Goal: Task Accomplishment & Management: Use online tool/utility

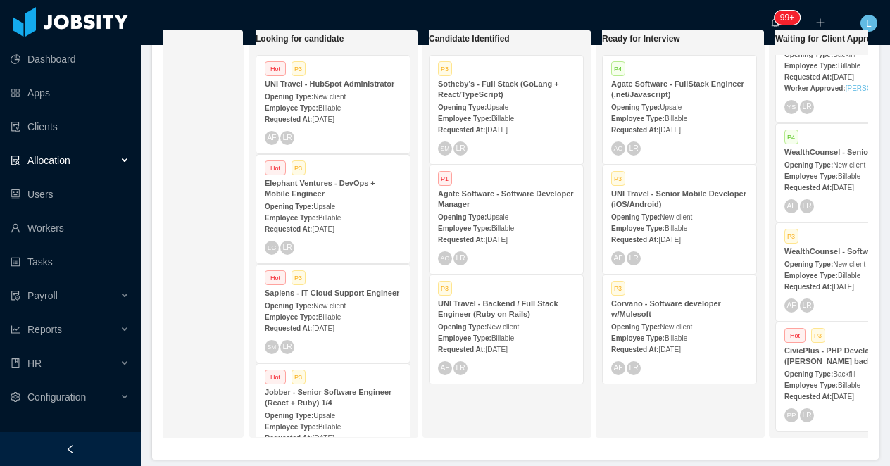
scroll to position [0, 96]
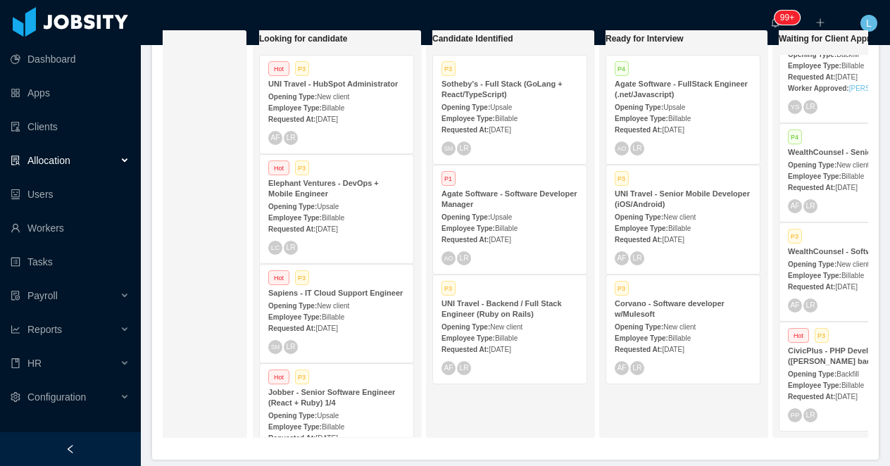
click at [501, 330] on div "Employee Type: Billable" at bounding box center [509, 337] width 137 height 15
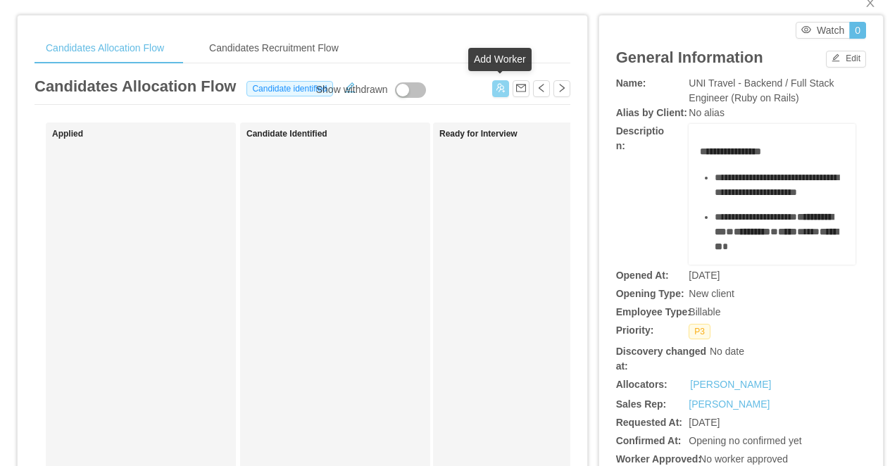
click at [495, 91] on button "button" at bounding box center [500, 88] width 17 height 17
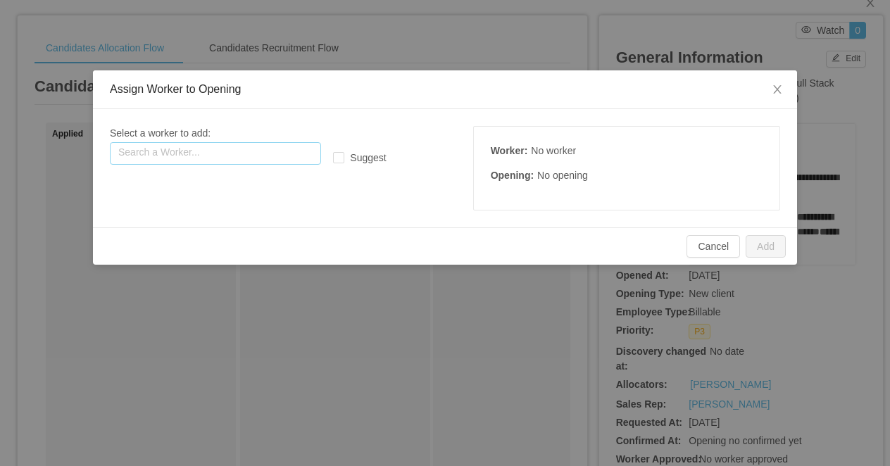
click at [199, 160] on input "text" at bounding box center [215, 153] width 211 height 23
paste input "**********"
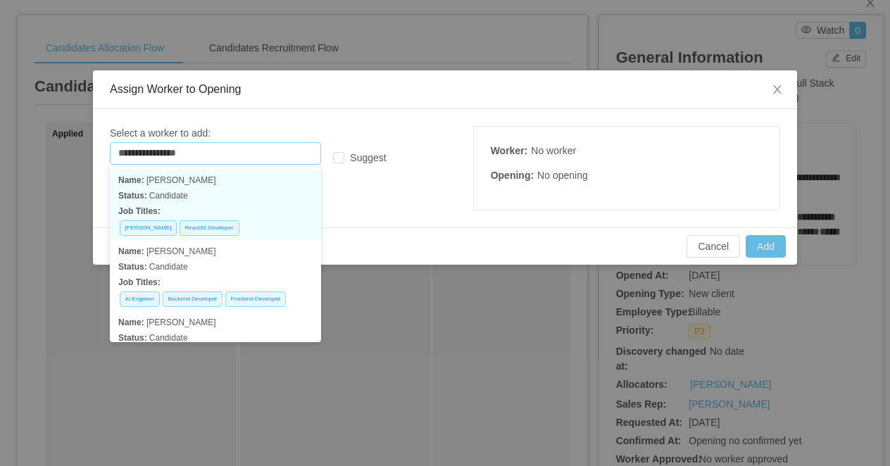
click at [226, 191] on p "Status: Candidate" at bounding box center [215, 195] width 194 height 15
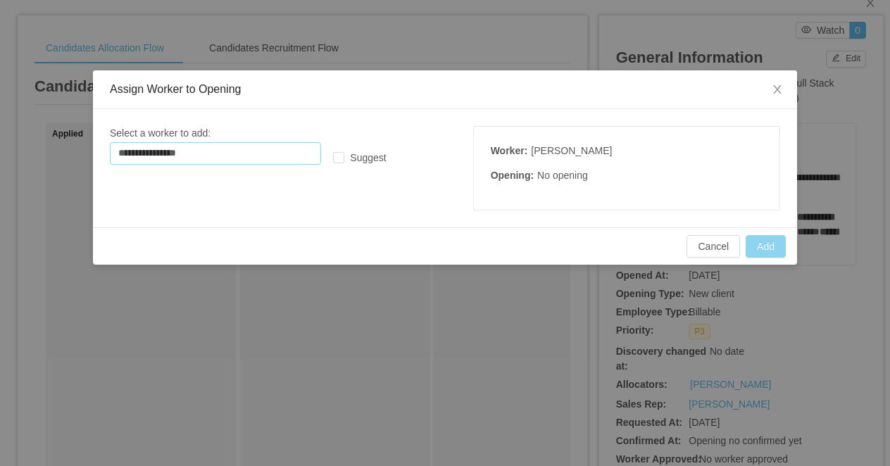
type input "**********"
click at [755, 247] on button "Add" at bounding box center [765, 246] width 40 height 23
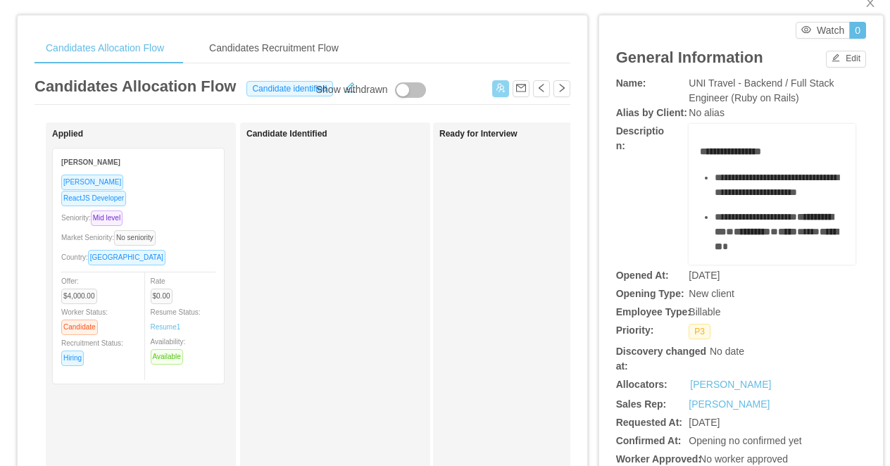
click at [503, 86] on button "button" at bounding box center [500, 88] width 17 height 17
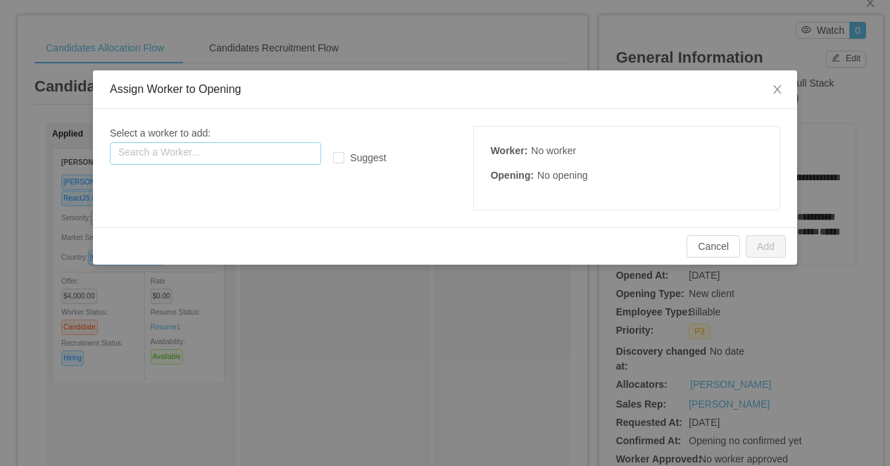
click at [257, 152] on input "text" at bounding box center [215, 153] width 211 height 23
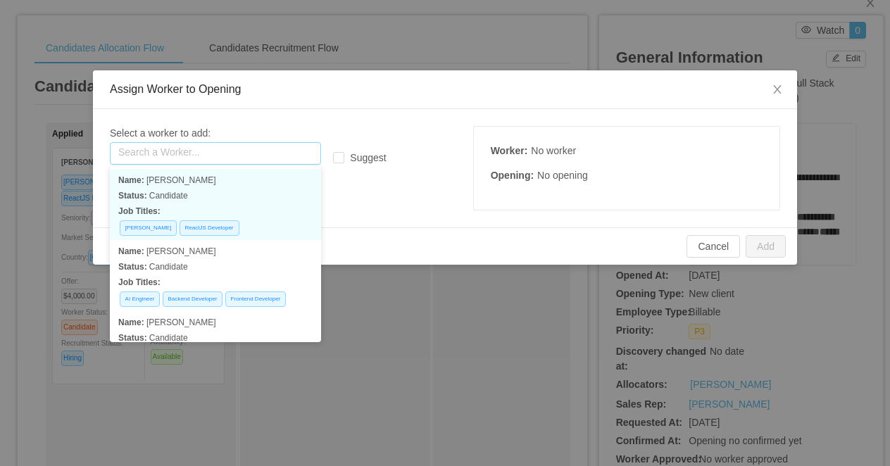
paste input "**********"
click at [272, 188] on p "Status: Talent pool" at bounding box center [215, 195] width 194 height 15
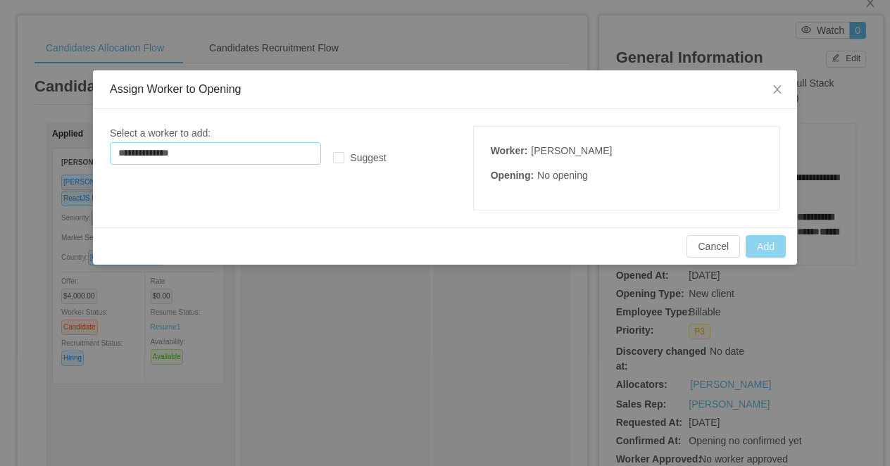
type input "**********"
click at [770, 248] on button "Add" at bounding box center [765, 246] width 40 height 23
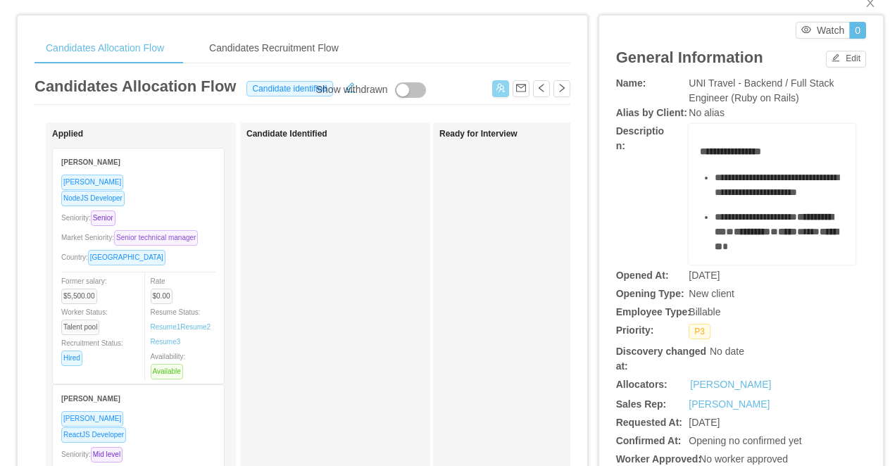
scroll to position [40, 0]
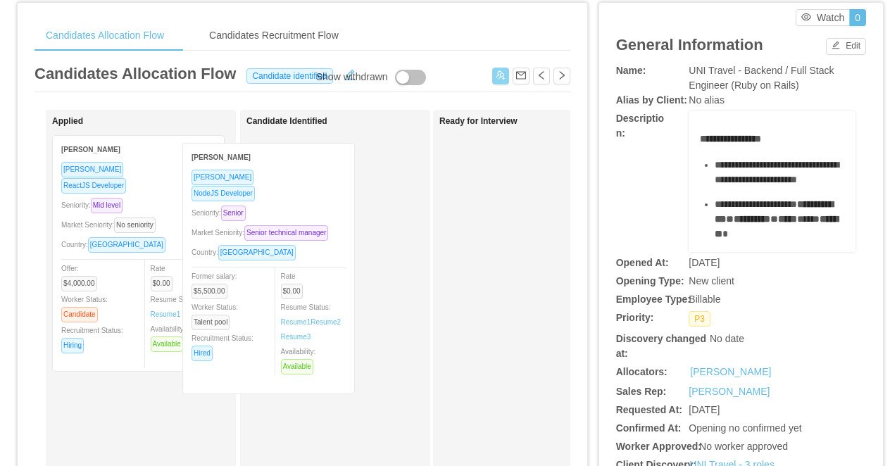
drag, startPoint x: 175, startPoint y: 215, endPoint x: 358, endPoint y: 230, distance: 184.3
click at [358, 230] on div "Applied Rafael Mancini Ruby Developer NodeJS Developer Seniority: Senior Market…" at bounding box center [302, 467] width 536 height 715
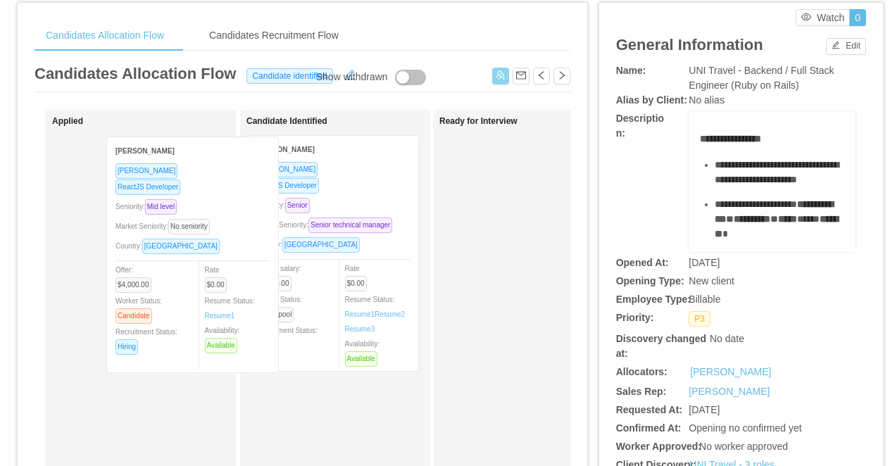
drag, startPoint x: 182, startPoint y: 186, endPoint x: 370, endPoint y: 189, distance: 188.7
click at [370, 189] on div "Applied Alejandro Puente Ruby Developer ReactJS Developer Seniority: Mid level …" at bounding box center [302, 467] width 536 height 715
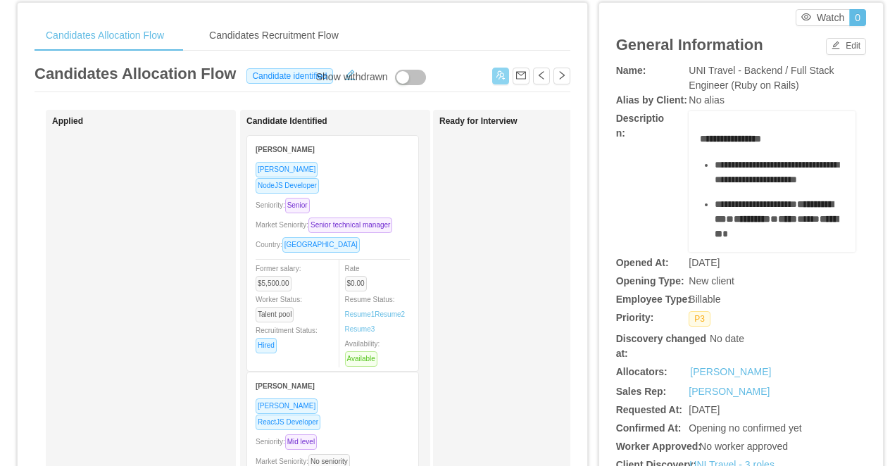
scroll to position [0, 0]
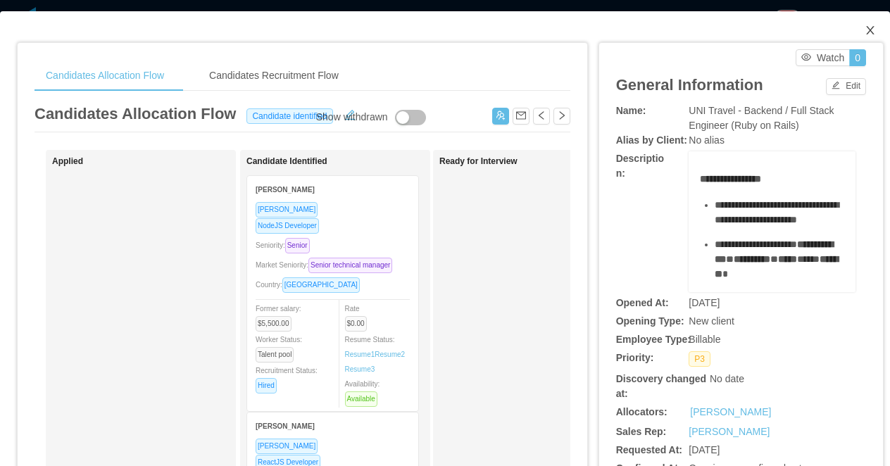
click at [868, 28] on icon "icon: close" at bounding box center [870, 30] width 8 height 8
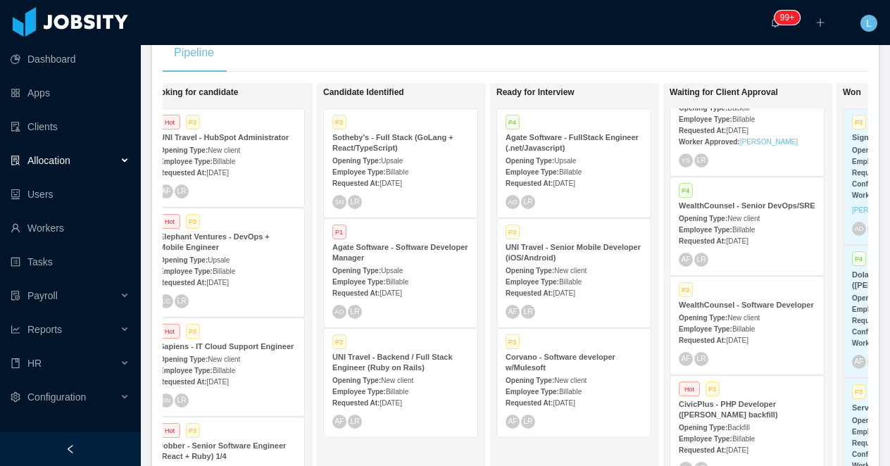
scroll to position [67, 0]
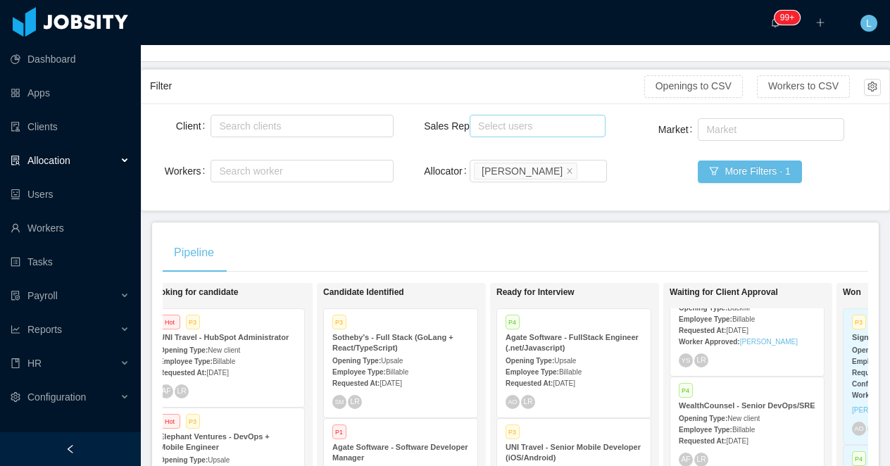
click at [529, 125] on div "Select users" at bounding box center [534, 126] width 113 height 14
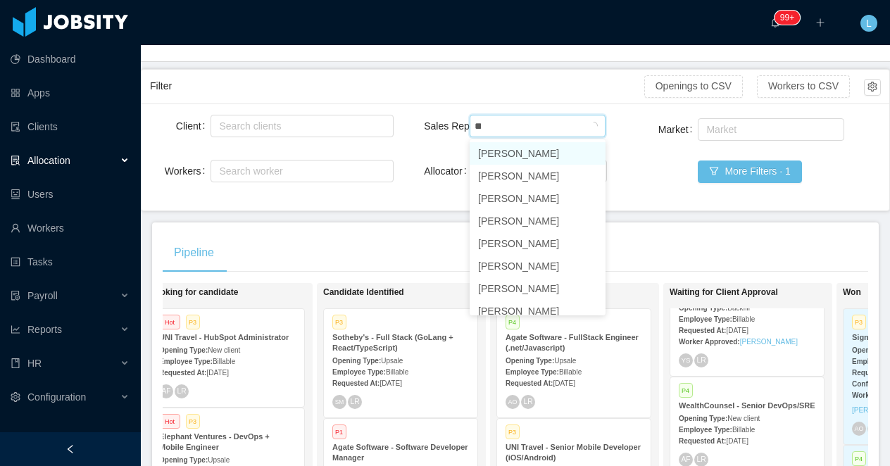
type input "***"
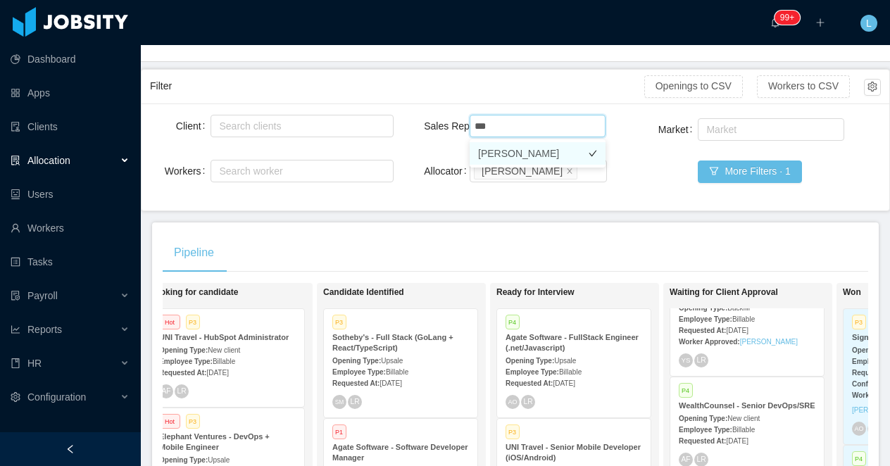
click at [534, 155] on li "ArMon Funches" at bounding box center [538, 153] width 136 height 23
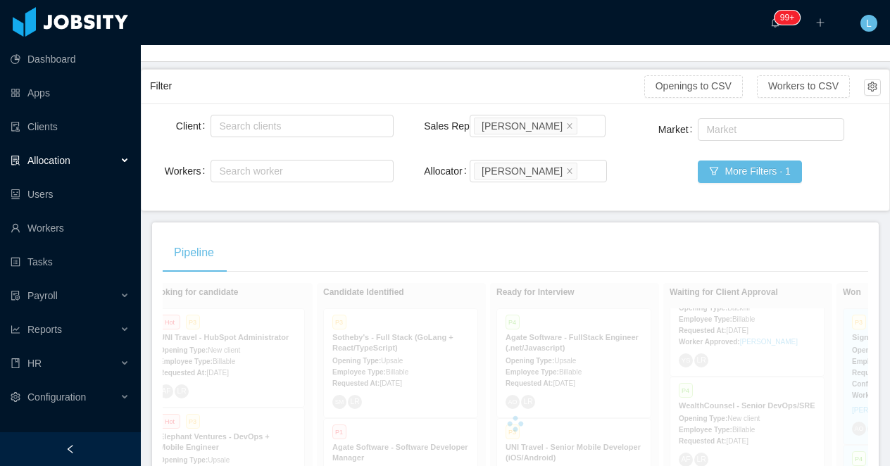
click at [524, 73] on div "Filter Openings to CSV Workers to CSV" at bounding box center [515, 87] width 731 height 34
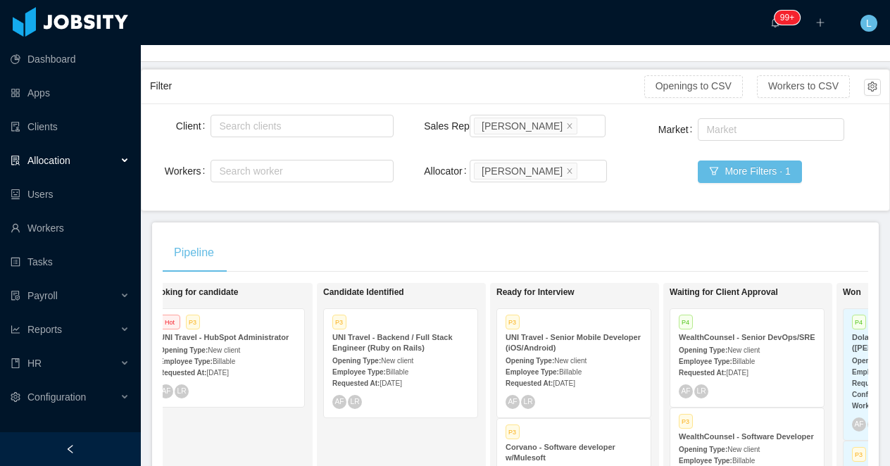
click at [89, 446] on div at bounding box center [70, 449] width 141 height 34
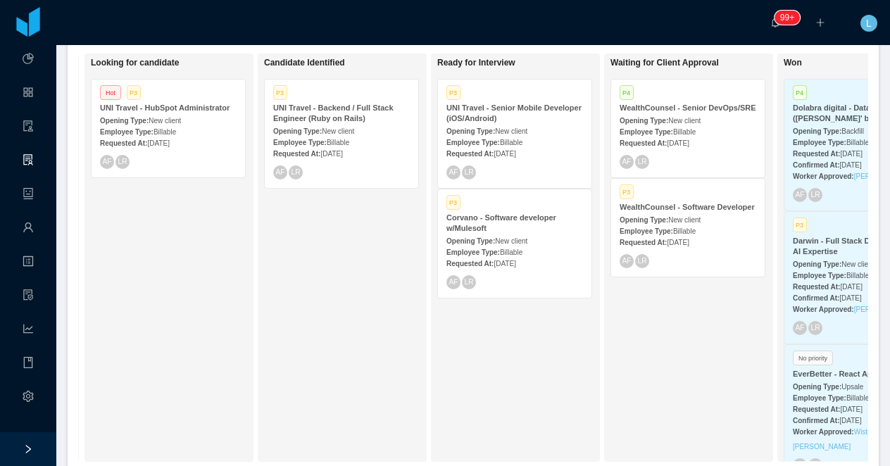
scroll to position [0, 175]
